Goal: Check status: Check status

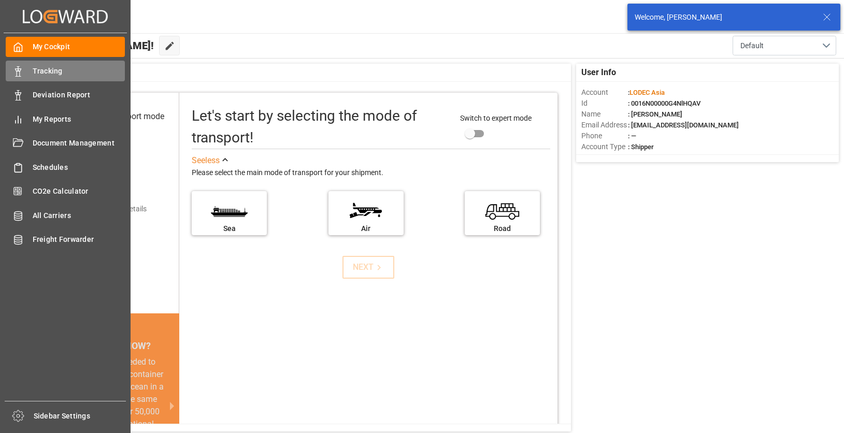
click at [16, 69] on icon at bounding box center [18, 71] width 10 height 10
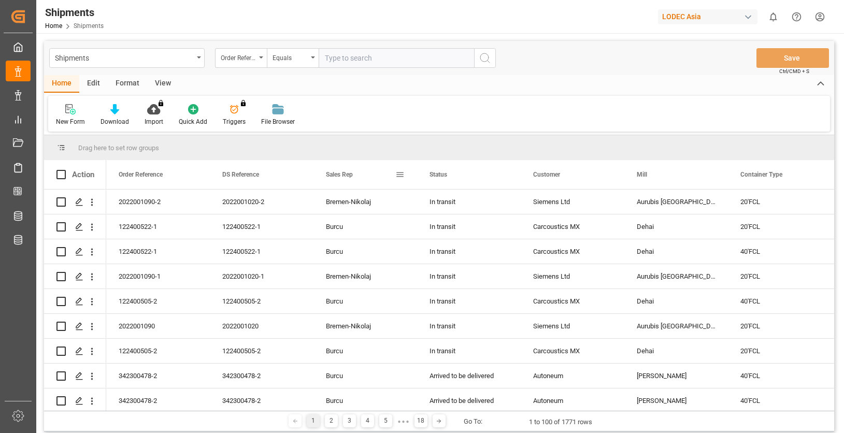
click at [406, 175] on div "Sales Rep" at bounding box center [365, 174] width 104 height 29
click at [402, 175] on span at bounding box center [399, 174] width 9 height 9
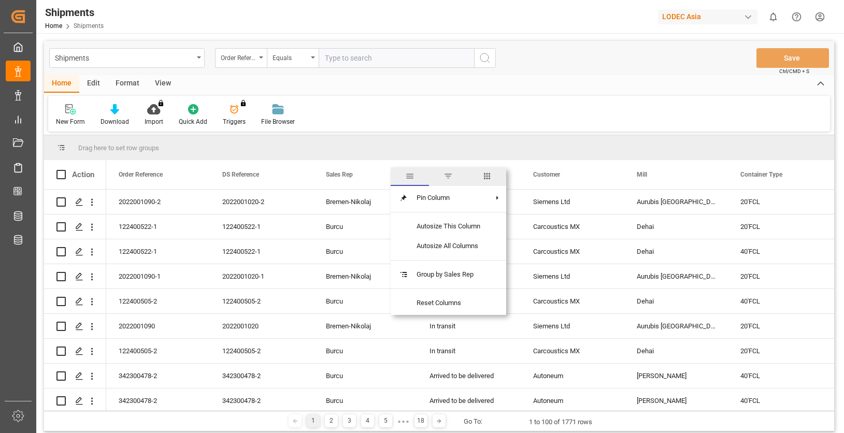
click at [395, 108] on div "New Form Download Import You don't have permission for this feature. Contact ad…" at bounding box center [439, 114] width 782 height 36
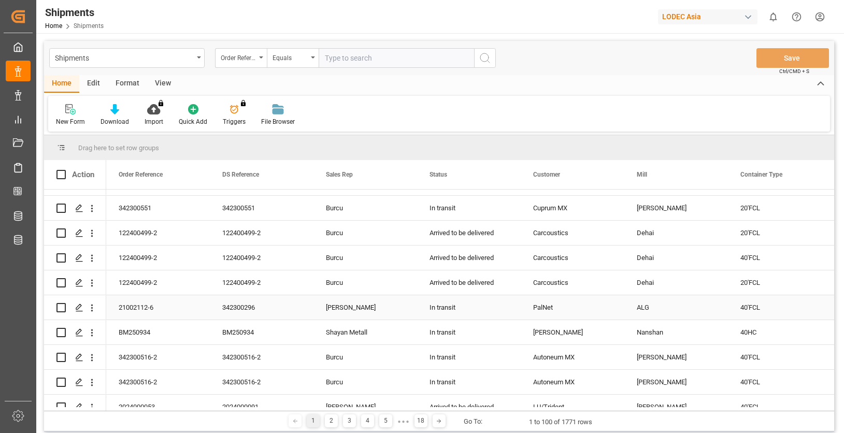
scroll to position [363, 0]
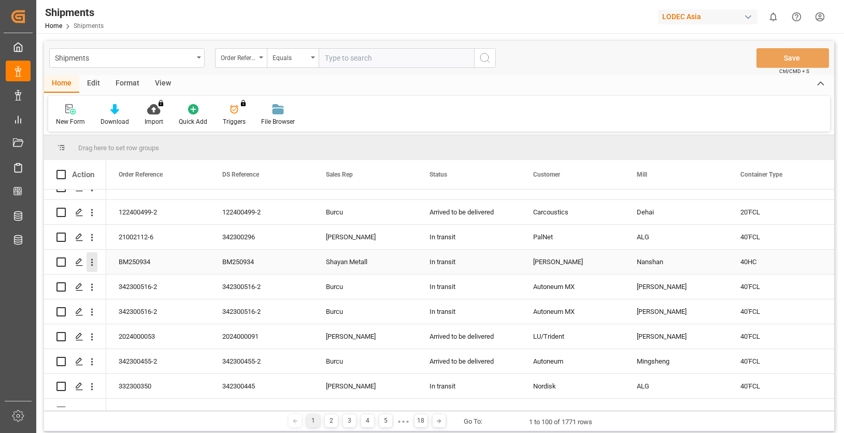
click at [93, 263] on icon "open menu" at bounding box center [91, 262] width 11 height 11
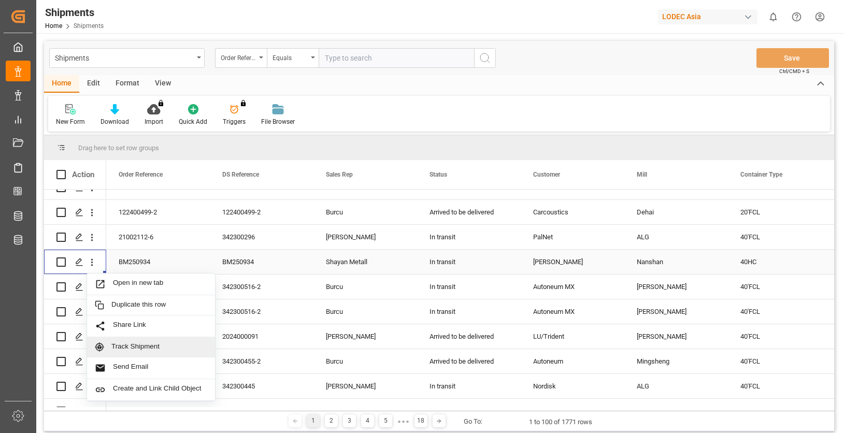
click at [151, 341] on div "Track Shipment" at bounding box center [151, 347] width 128 height 20
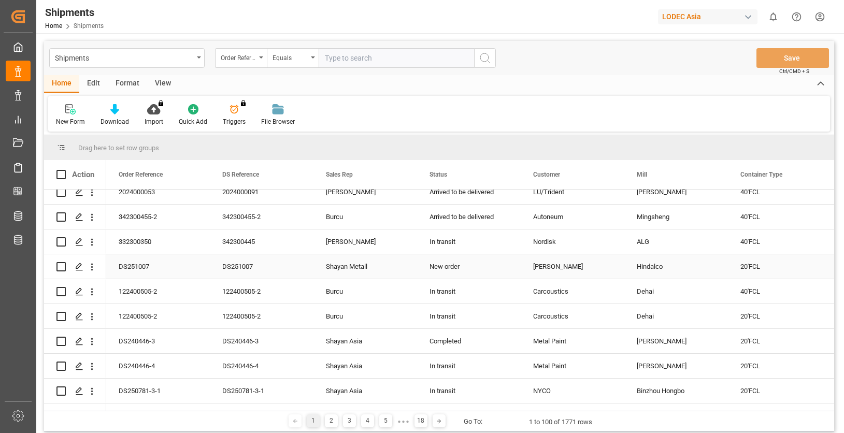
scroll to position [518, 0]
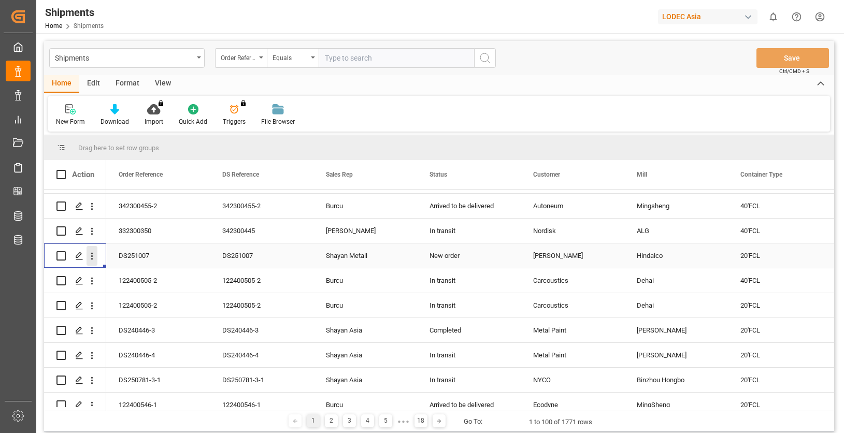
click at [90, 256] on icon "open menu" at bounding box center [91, 256] width 11 height 11
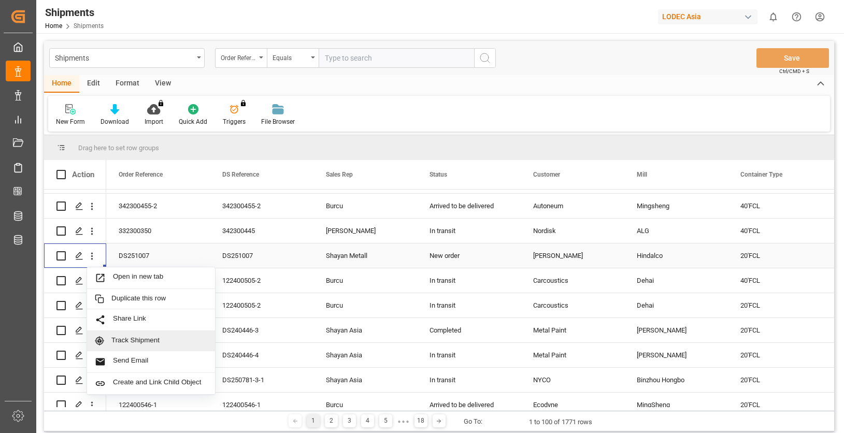
click at [150, 343] on span "Track Shipment" at bounding box center [159, 340] width 96 height 9
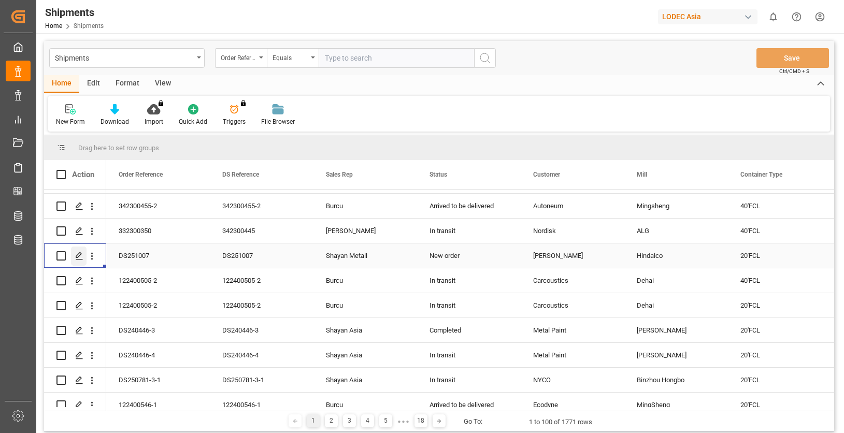
click at [83, 255] on div "Press SPACE to select this row." at bounding box center [79, 256] width 16 height 19
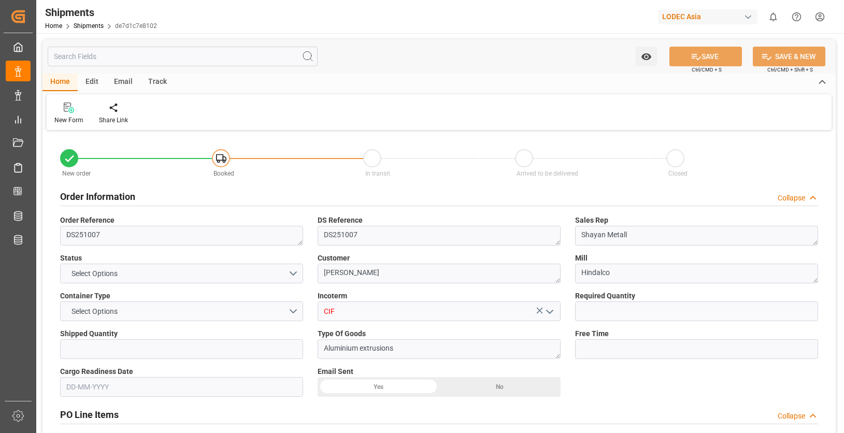
type input "1"
type input "14"
type input "9369734"
type input "9304459"
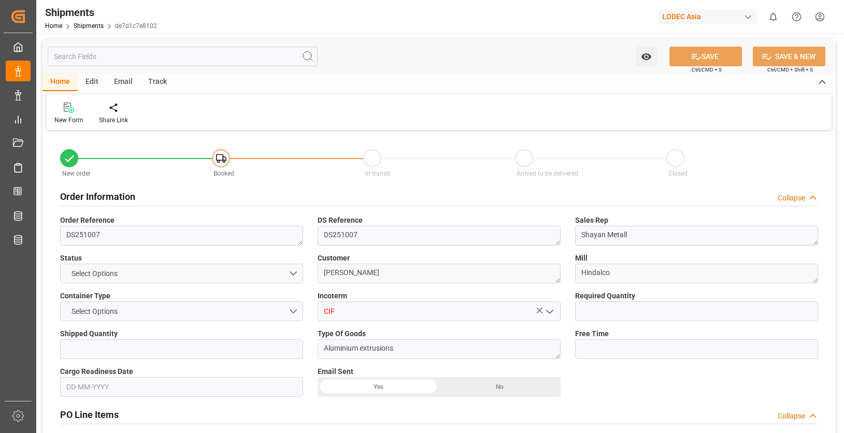
type input "9304459"
type input "INNSA"
type input "DEHAM"
type input "INNSA"
type input "DEHAM"
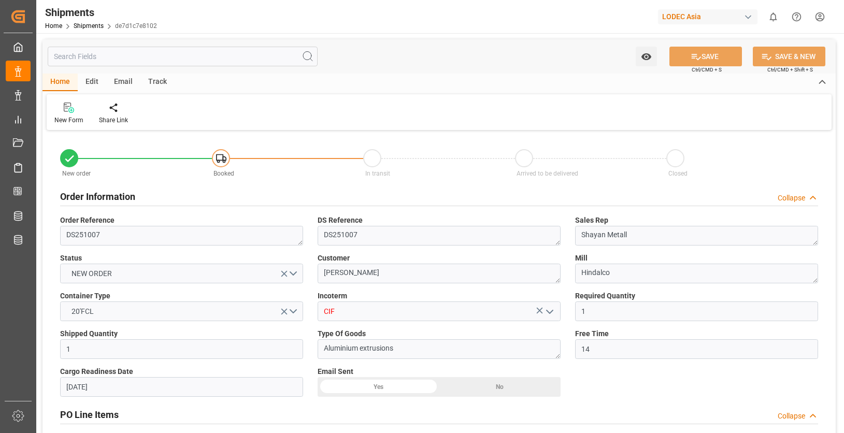
type input "27-06-2025"
type input "27-09-2025"
type input "30-07-2025 00:00"
type input "26-09-2025 12:00"
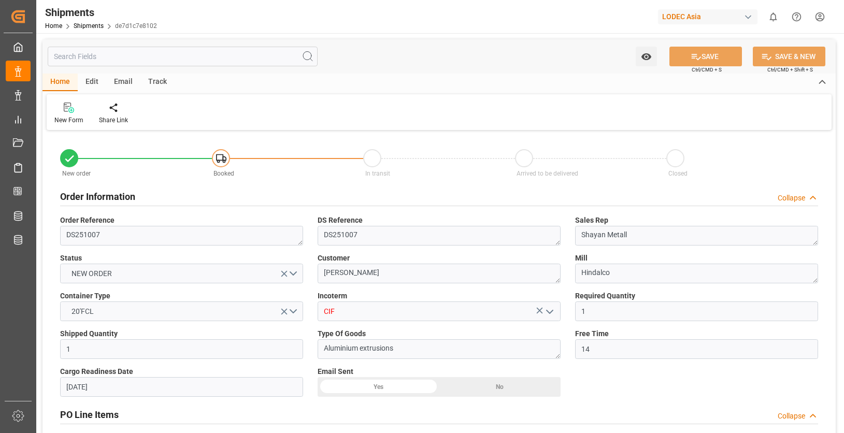
type input "15-08-2025 21:14"
type input "17-08-2025 07:04"
type input "26-09-2025 12:00"
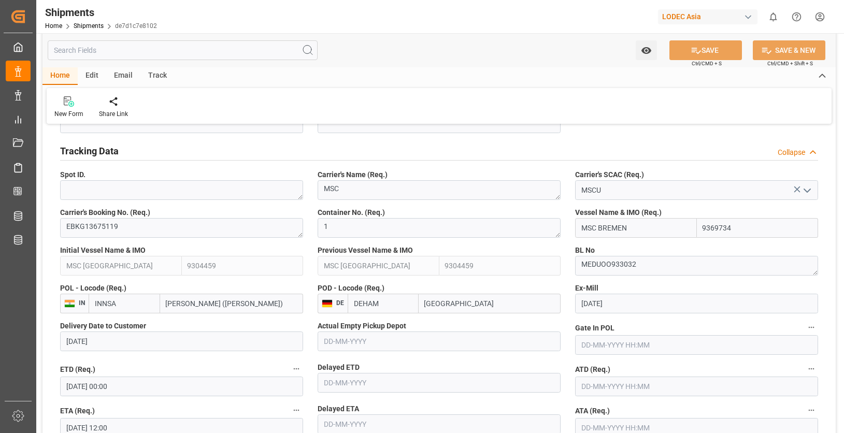
scroll to position [518, 0]
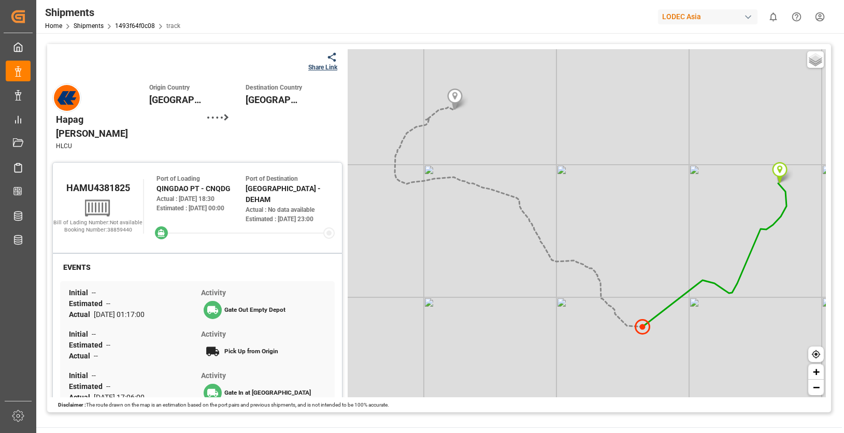
drag, startPoint x: 580, startPoint y: 234, endPoint x: 610, endPoint y: 155, distance: 84.7
click at [610, 155] on div "Basic Grayscale Streets Dark + −" at bounding box center [587, 223] width 478 height 348
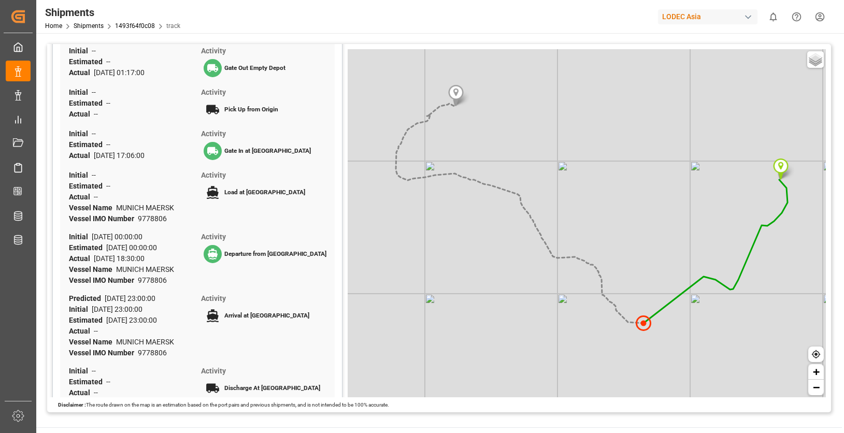
scroll to position [259, 0]
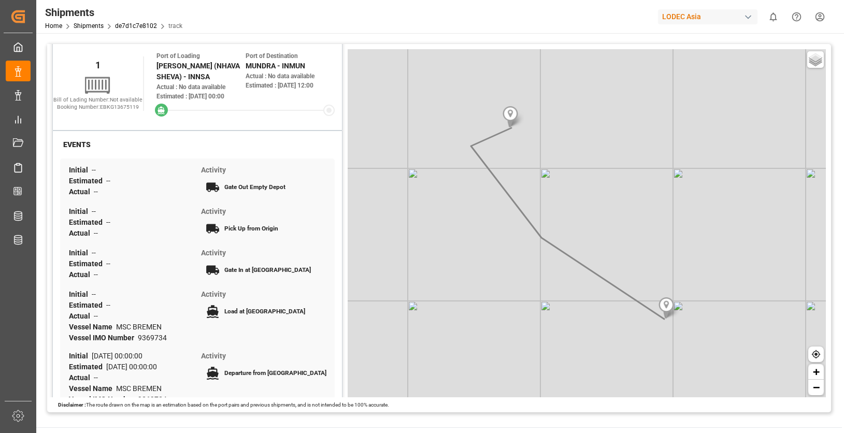
scroll to position [207, 0]
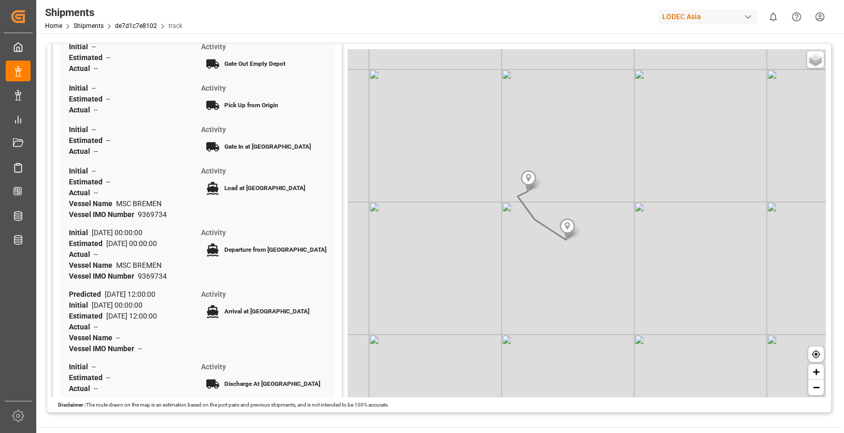
drag, startPoint x: 480, startPoint y: 250, endPoint x: 500, endPoint y: 262, distance: 23.2
click at [499, 262] on div "Basic Grayscale Streets Dark + −" at bounding box center [587, 223] width 478 height 348
